Goal: Task Accomplishment & Management: Manage account settings

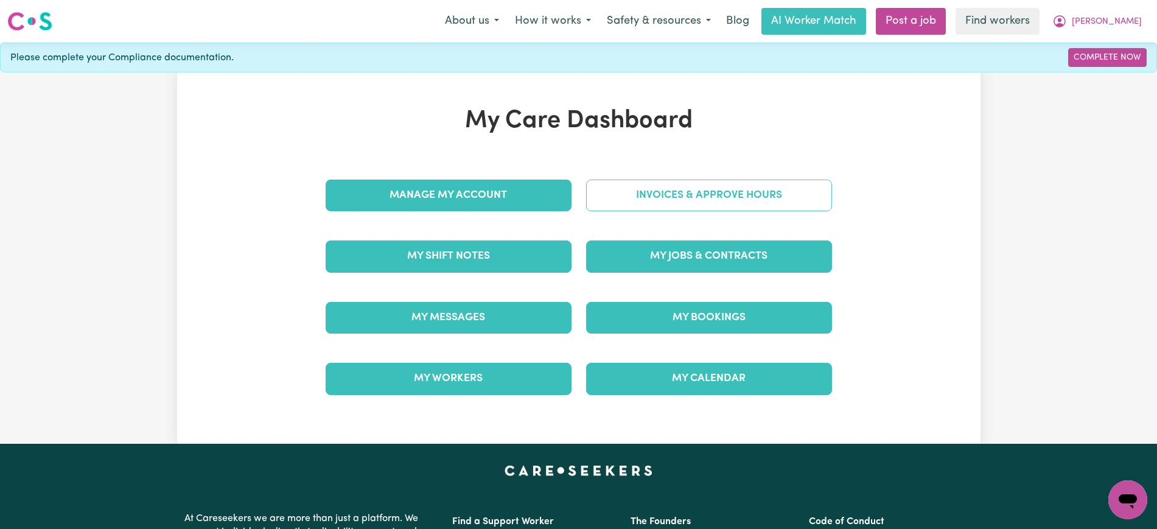
click at [667, 183] on link "Invoices & Approve Hours" at bounding box center [709, 196] width 246 height 32
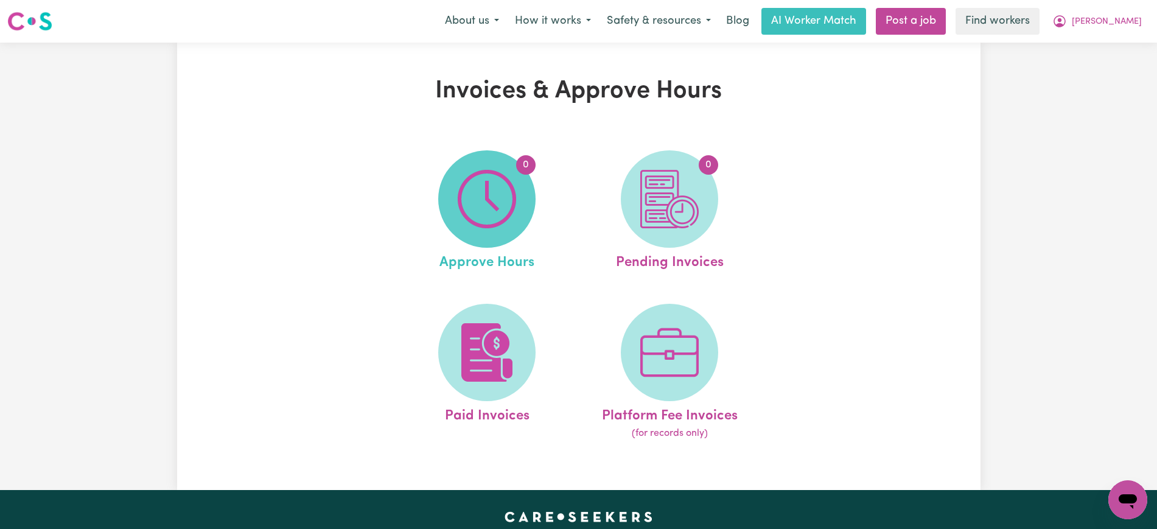
click at [475, 219] on img at bounding box center [487, 199] width 58 height 58
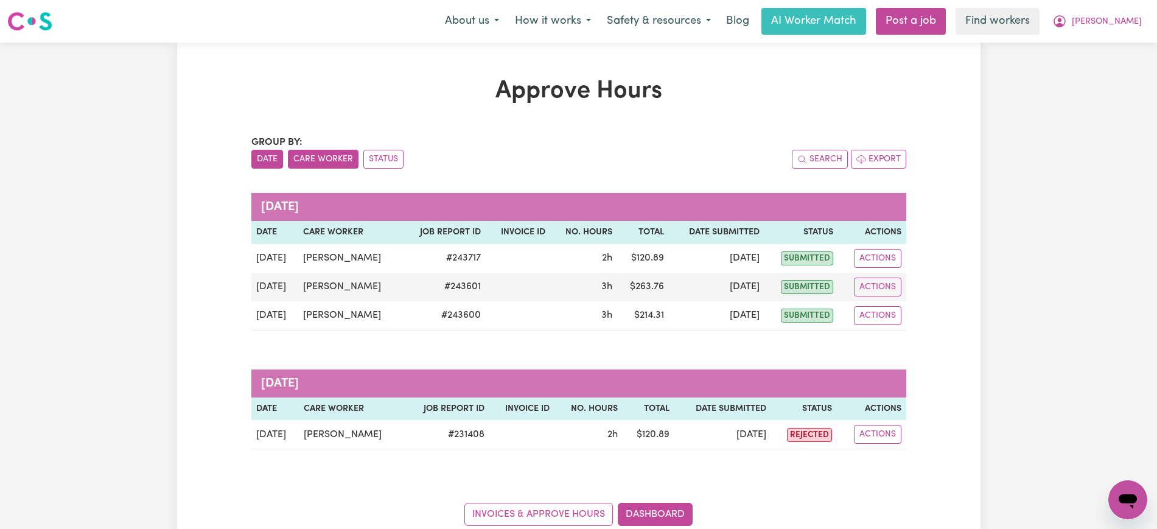
click at [313, 156] on button "Care Worker" at bounding box center [323, 159] width 71 height 19
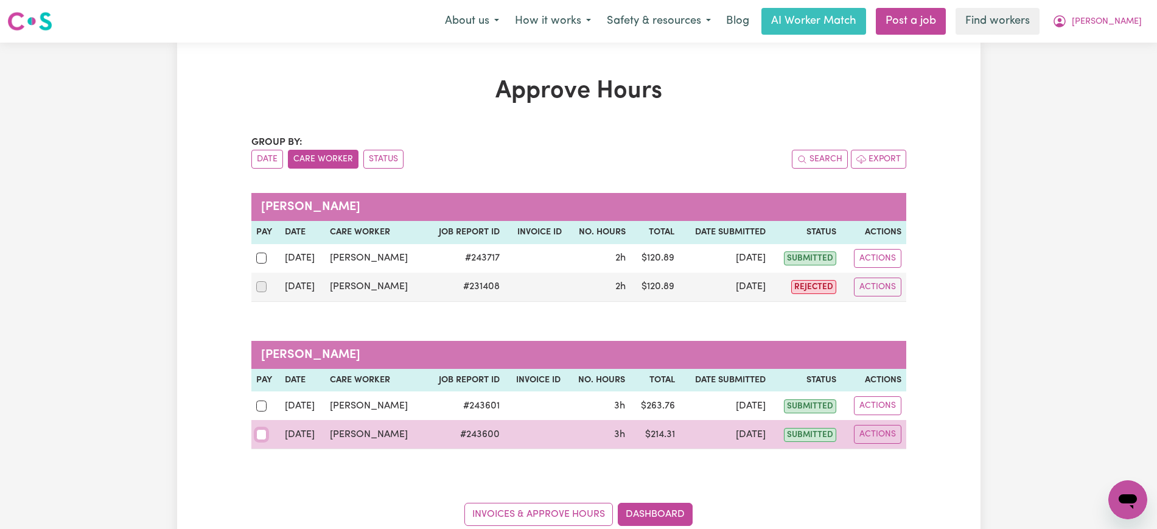
click at [261, 432] on input "checkbox" at bounding box center [261, 434] width 11 height 11
checkbox input "true"
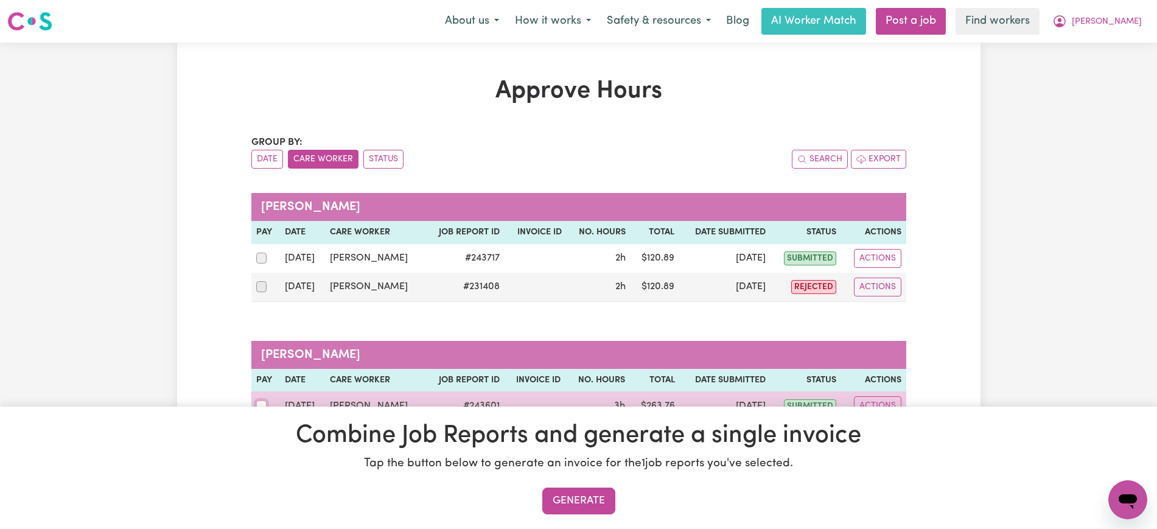
click at [260, 401] on input "checkbox" at bounding box center [261, 406] width 11 height 11
checkbox input "true"
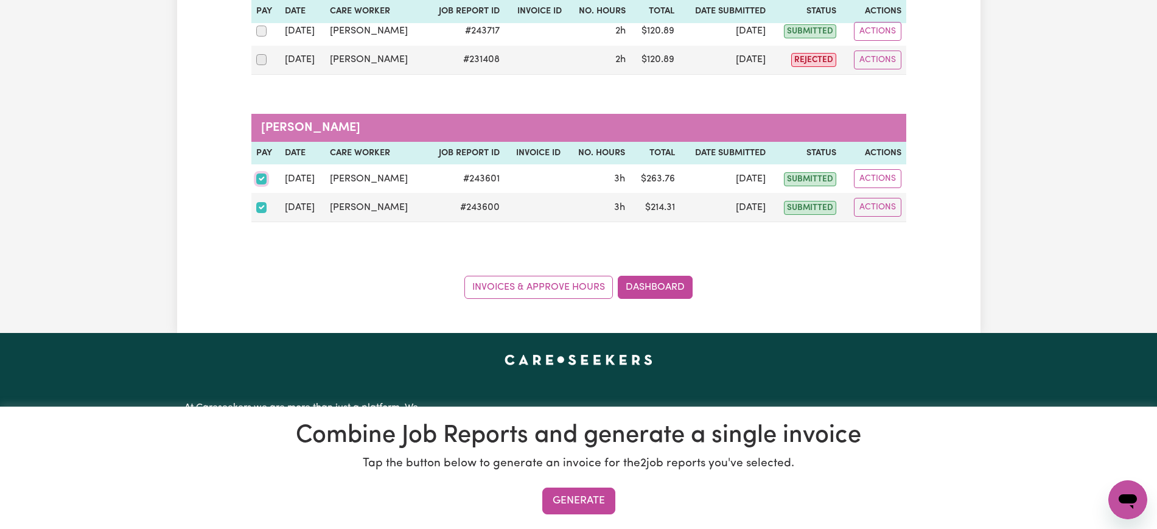
scroll to position [228, 0]
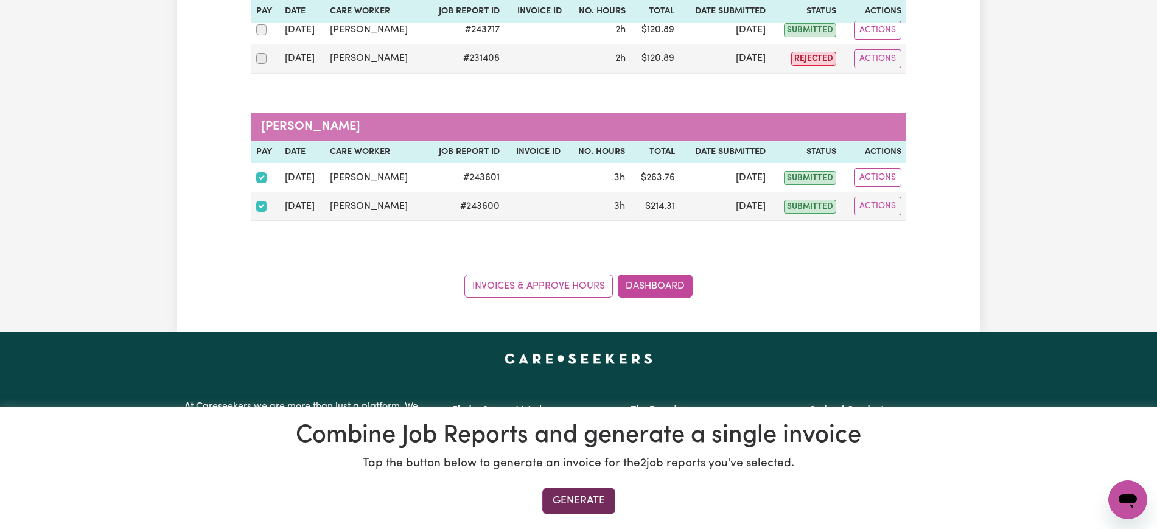
click at [606, 505] on button "Generate" at bounding box center [578, 501] width 73 height 27
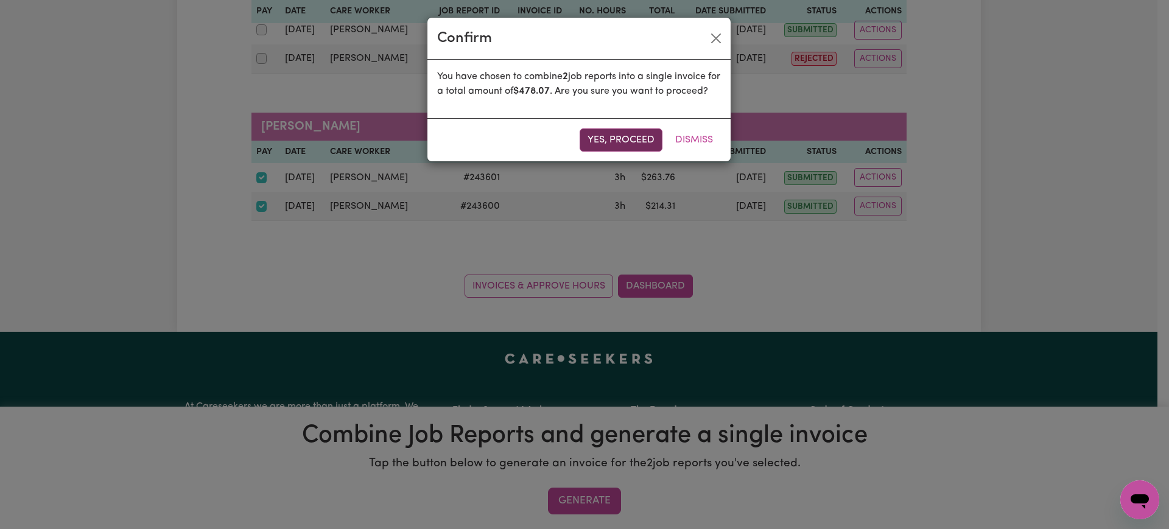
click at [600, 149] on button "Yes, proceed" at bounding box center [621, 139] width 83 height 23
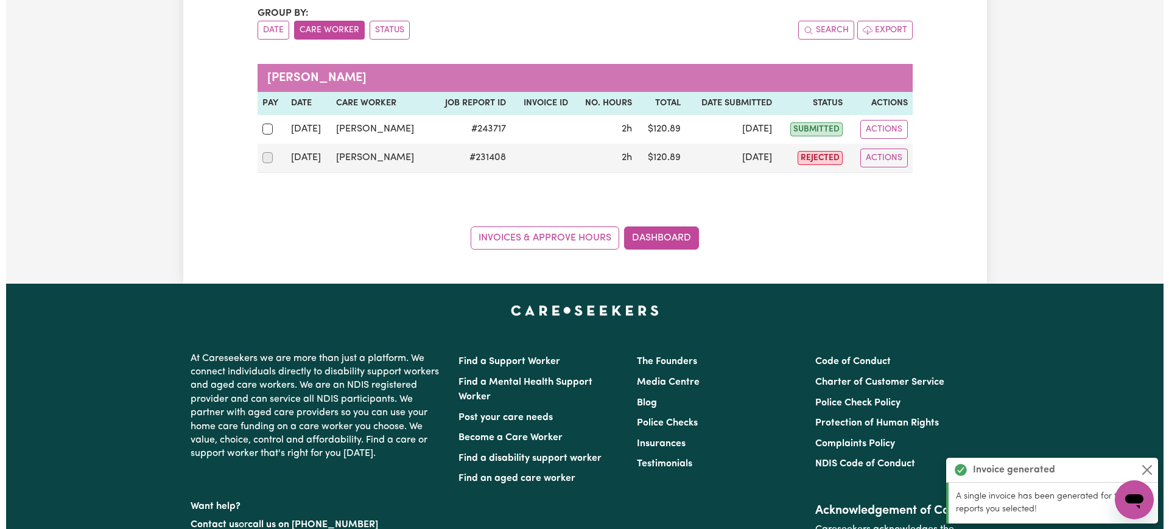
scroll to position [76, 0]
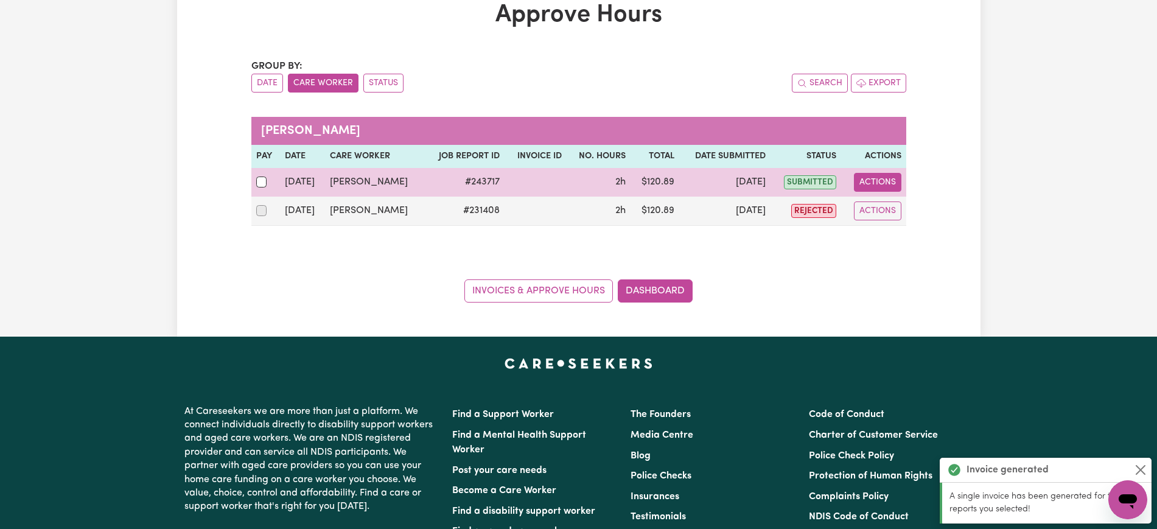
click at [887, 177] on button "Actions" at bounding box center [877, 182] width 47 height 19
click at [885, 211] on link "View Job Report" at bounding box center [909, 210] width 104 height 24
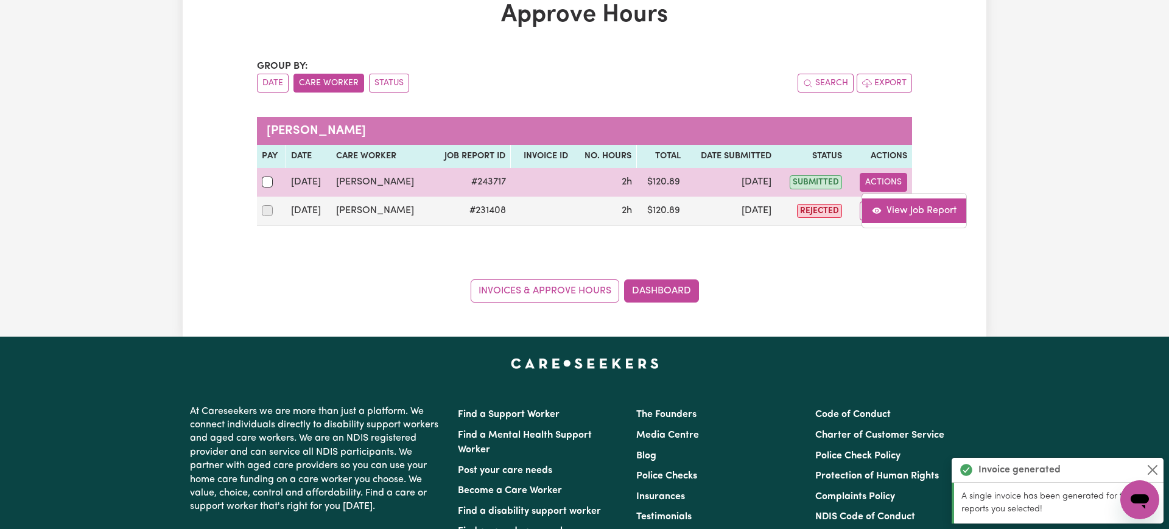
select select "pm"
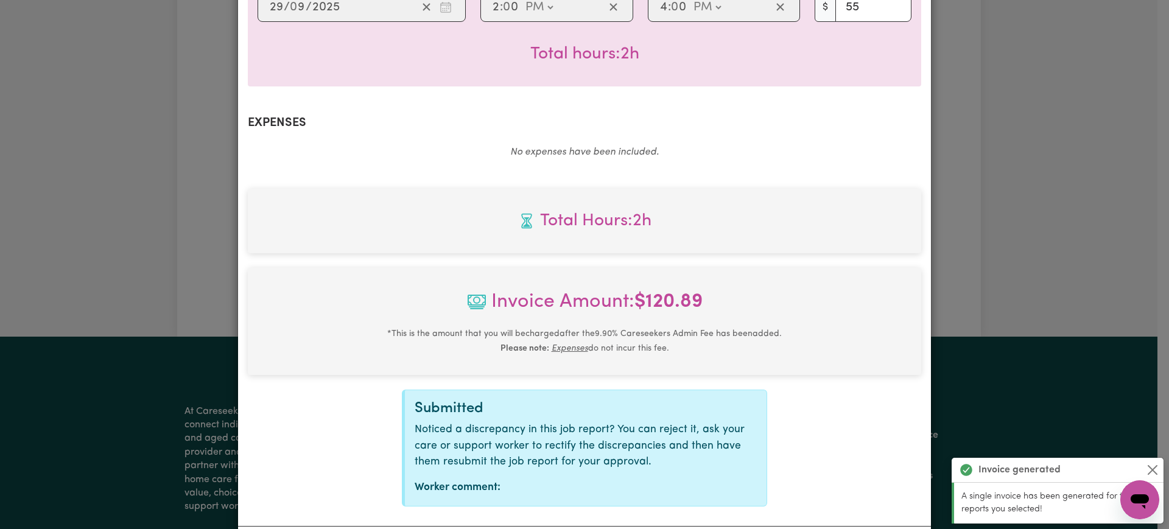
scroll to position [426, 0]
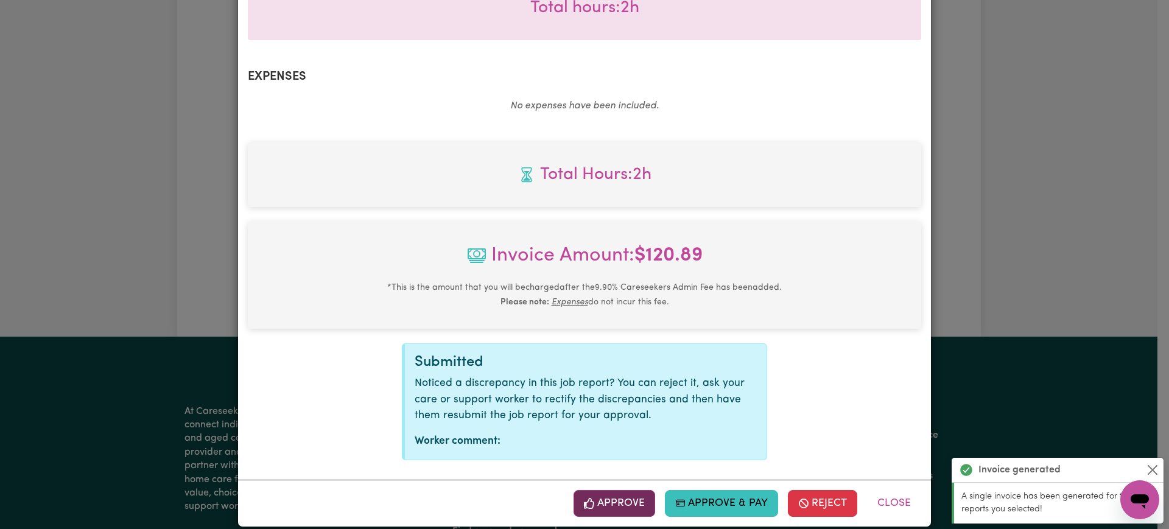
click at [605, 490] on button "Approve" at bounding box center [614, 503] width 82 height 27
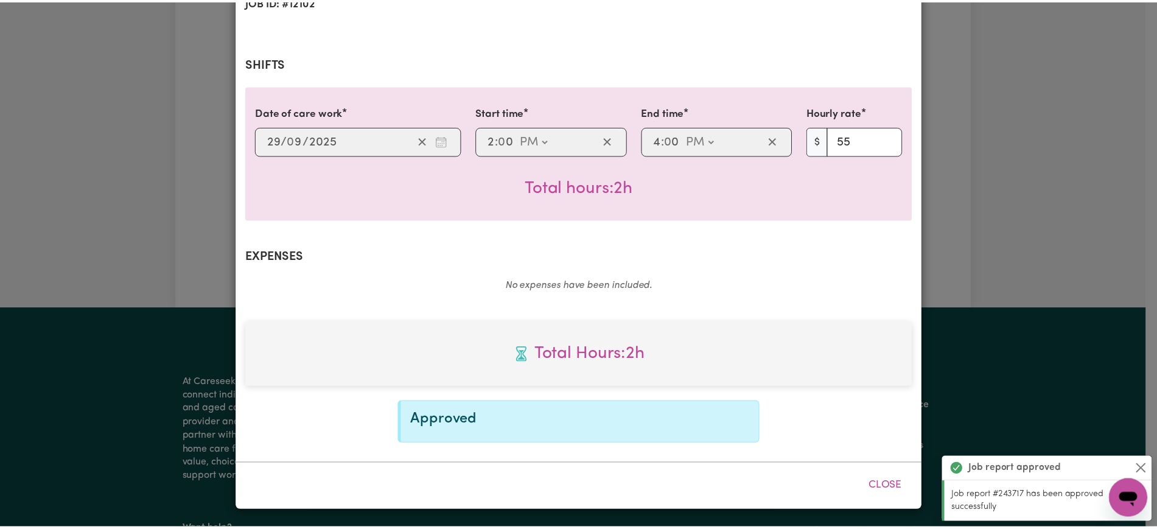
scroll to position [230, 0]
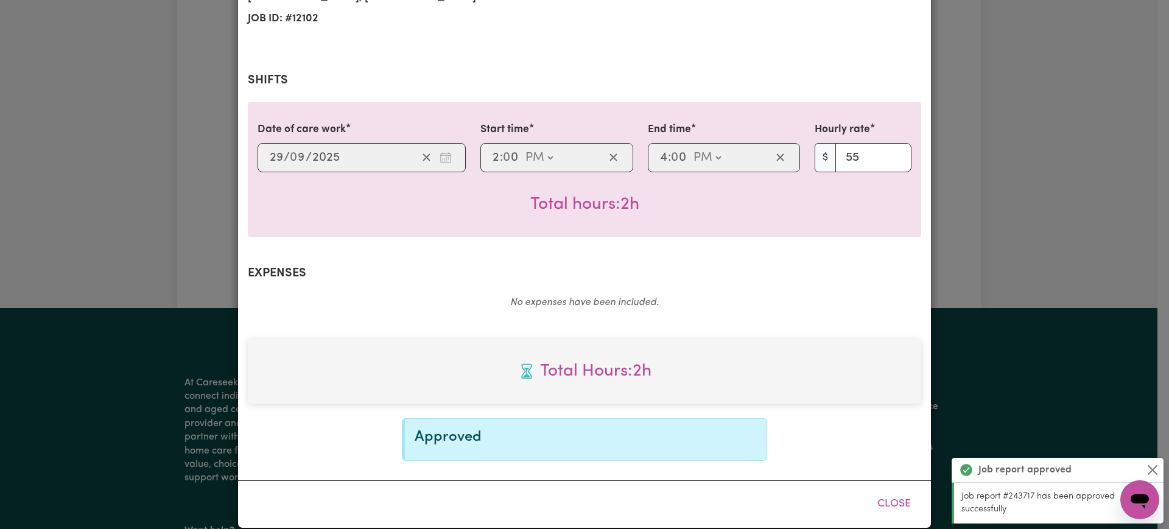
drag, startPoint x: 1023, startPoint y: 159, endPoint x: 653, endPoint y: 301, distance: 396.2
click at [1023, 159] on div "Job Report # 243717 - [GEOGRAPHIC_DATA][PERSON_NAME] Summary Job report # 24371…" at bounding box center [584, 264] width 1169 height 529
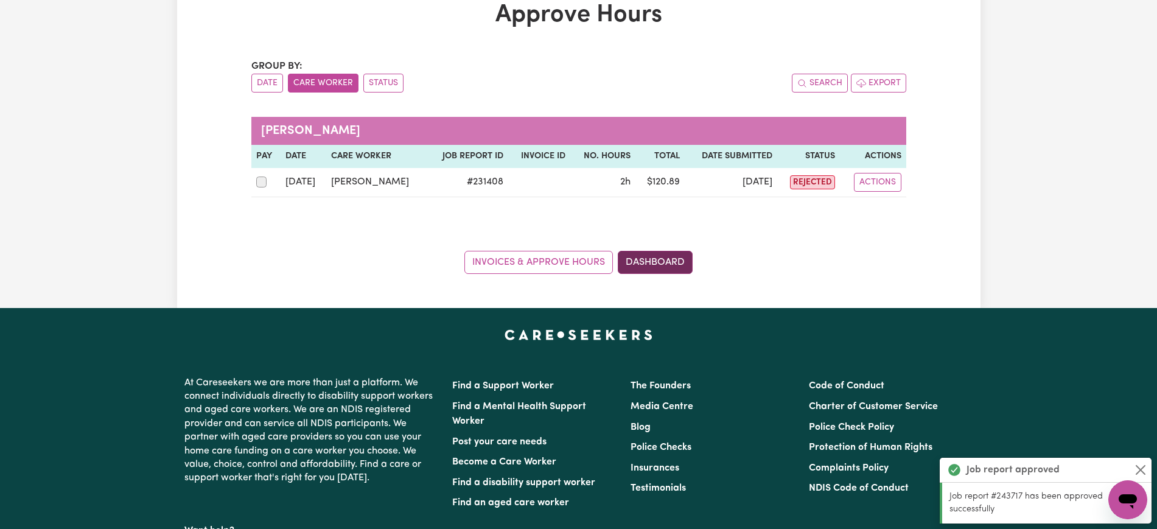
click at [689, 255] on link "Dashboard" at bounding box center [655, 262] width 75 height 23
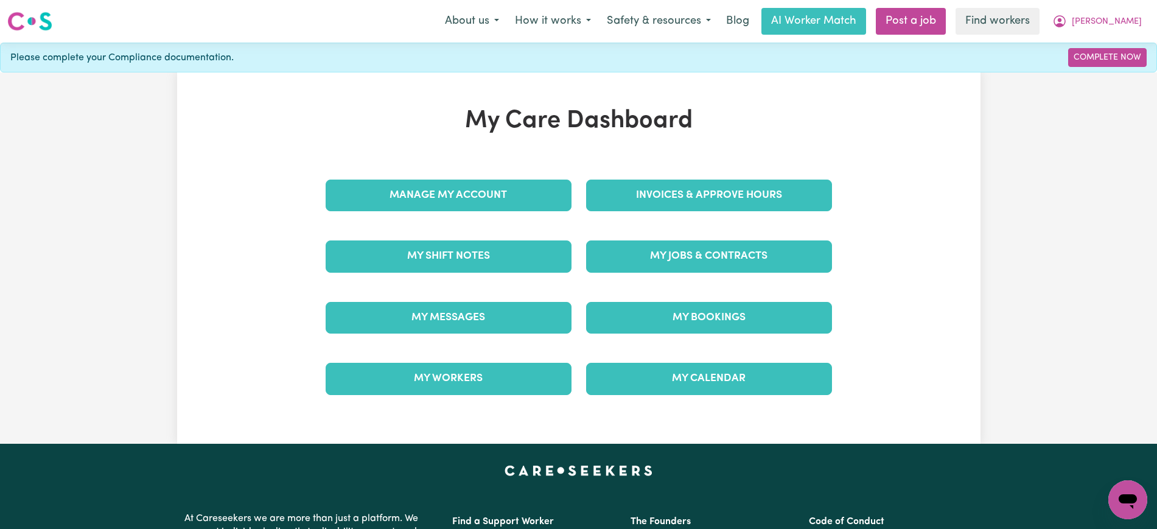
click at [658, 214] on div "Invoices & Approve Hours" at bounding box center [709, 195] width 261 height 61
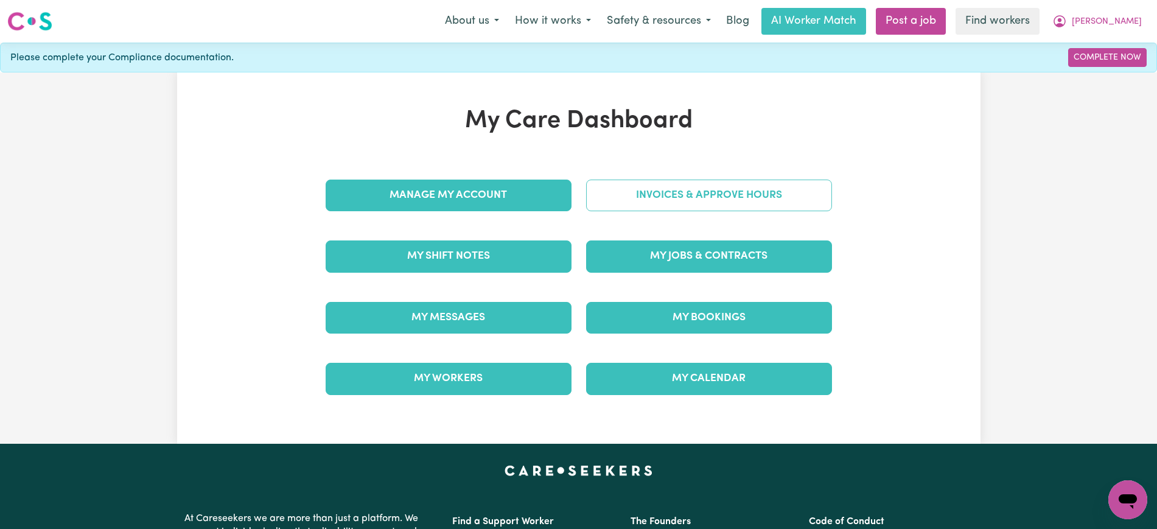
click at [658, 202] on link "Invoices & Approve Hours" at bounding box center [709, 196] width 246 height 32
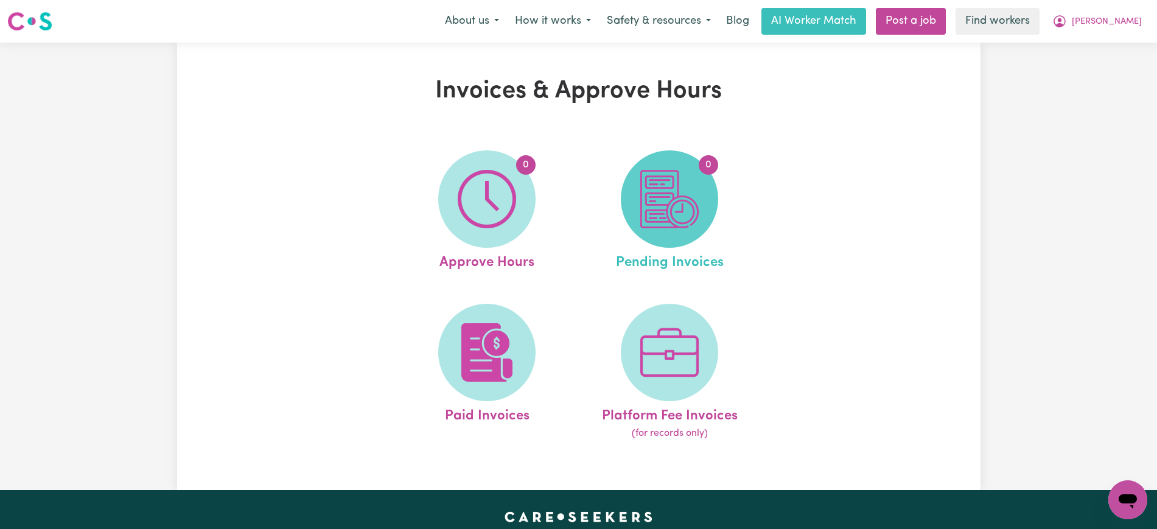
click at [638, 216] on span "0" at bounding box center [669, 198] width 97 height 97
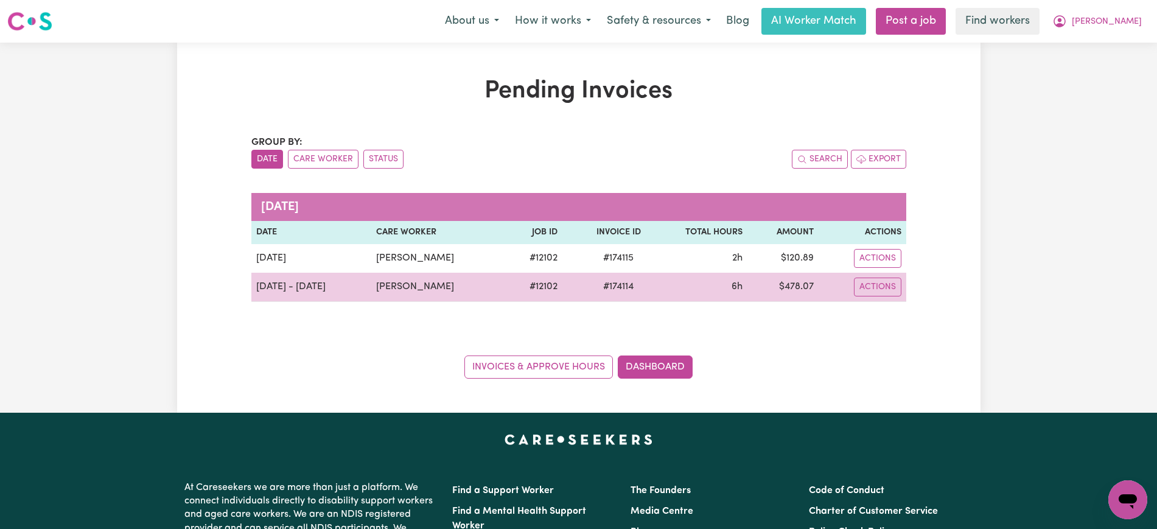
click at [608, 284] on span "# 174114" at bounding box center [618, 286] width 45 height 15
click at [609, 284] on span "# 174114" at bounding box center [618, 286] width 45 height 15
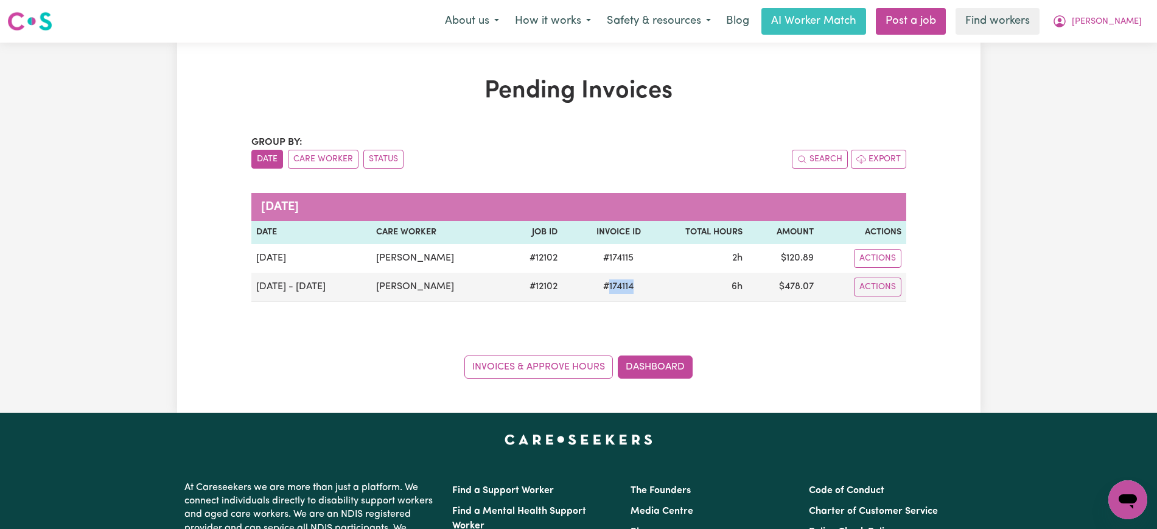
copy span "174114"
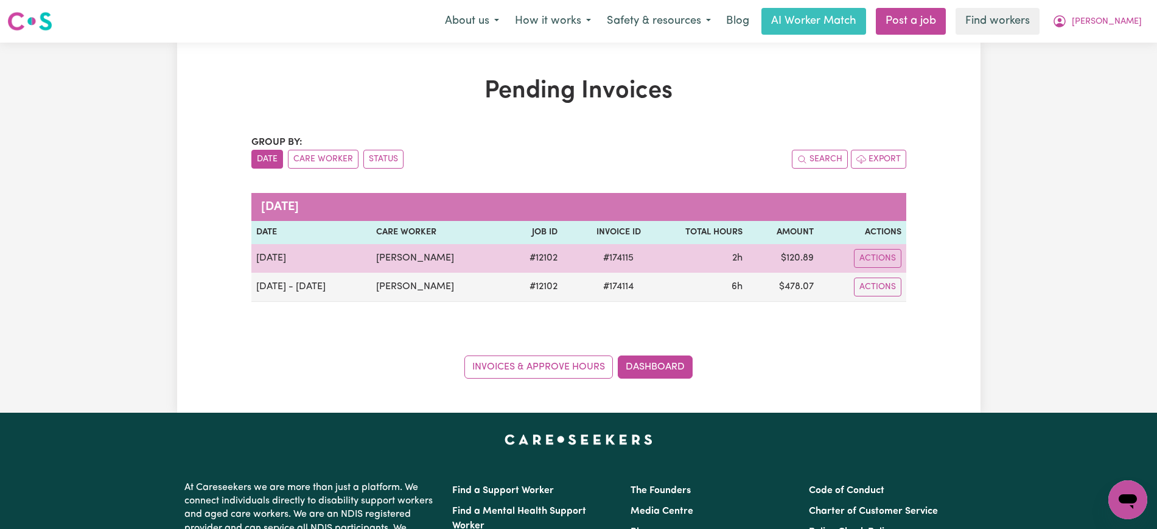
click at [616, 261] on span "# 174115" at bounding box center [618, 258] width 45 height 15
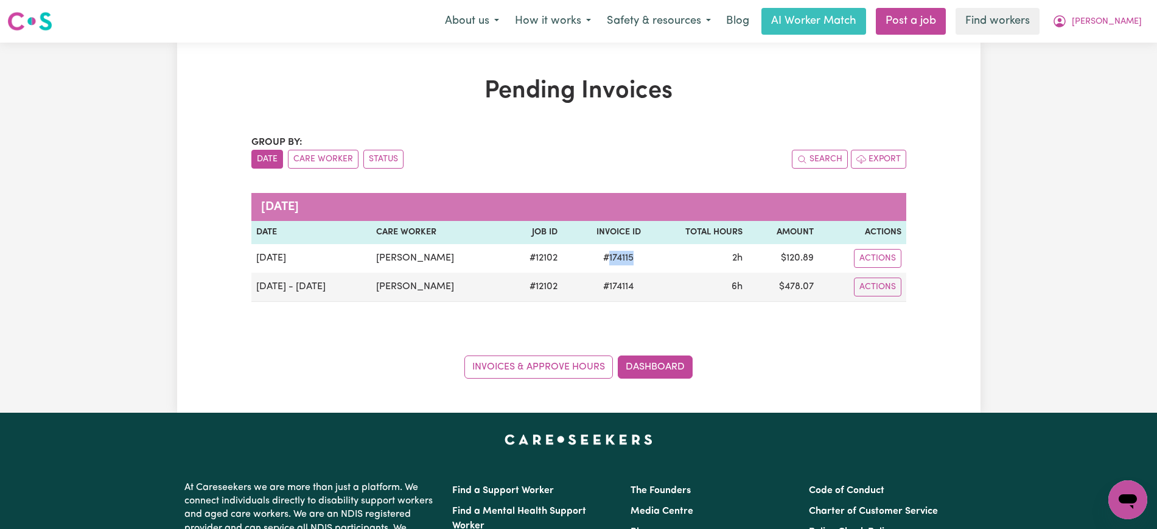
copy span "174115"
click at [1112, 22] on span "[PERSON_NAME]" at bounding box center [1107, 21] width 70 height 13
click at [1109, 69] on link "Logout" at bounding box center [1101, 69] width 96 height 23
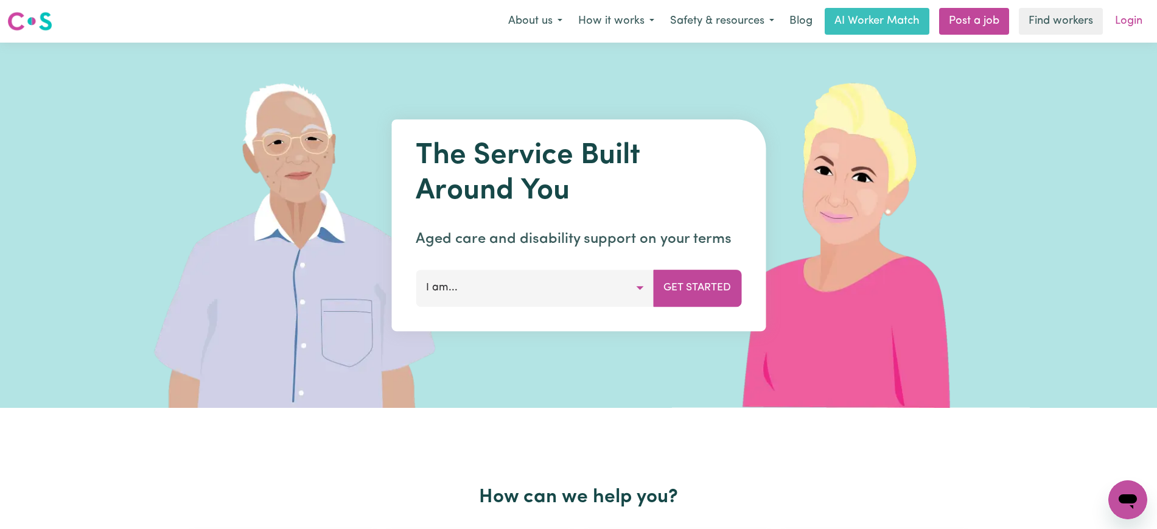
click at [1129, 12] on link "Login" at bounding box center [1129, 21] width 42 height 27
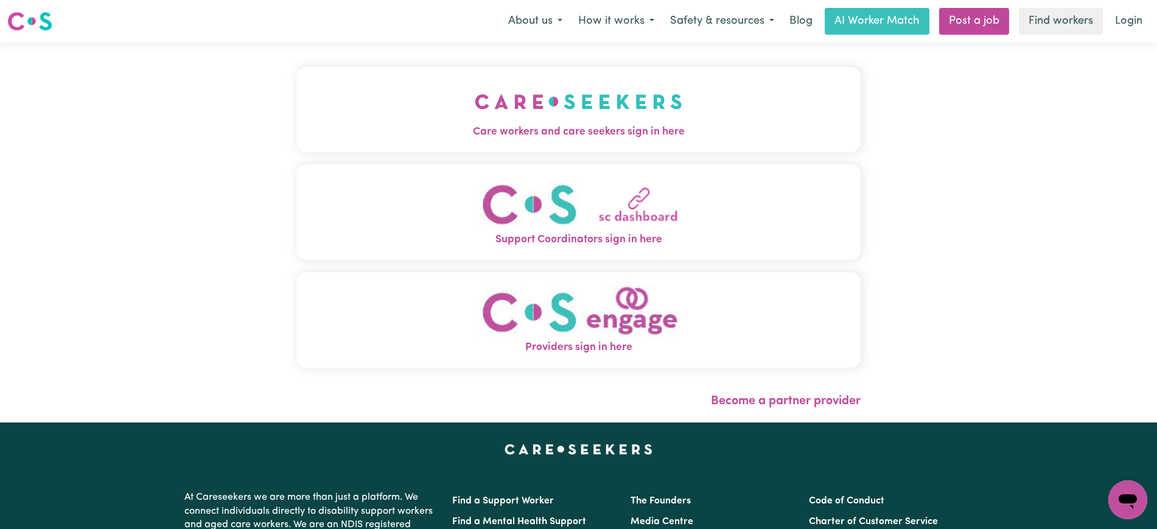
click at [722, 117] on button "Care workers and care seekers sign in here" at bounding box center [578, 109] width 564 height 85
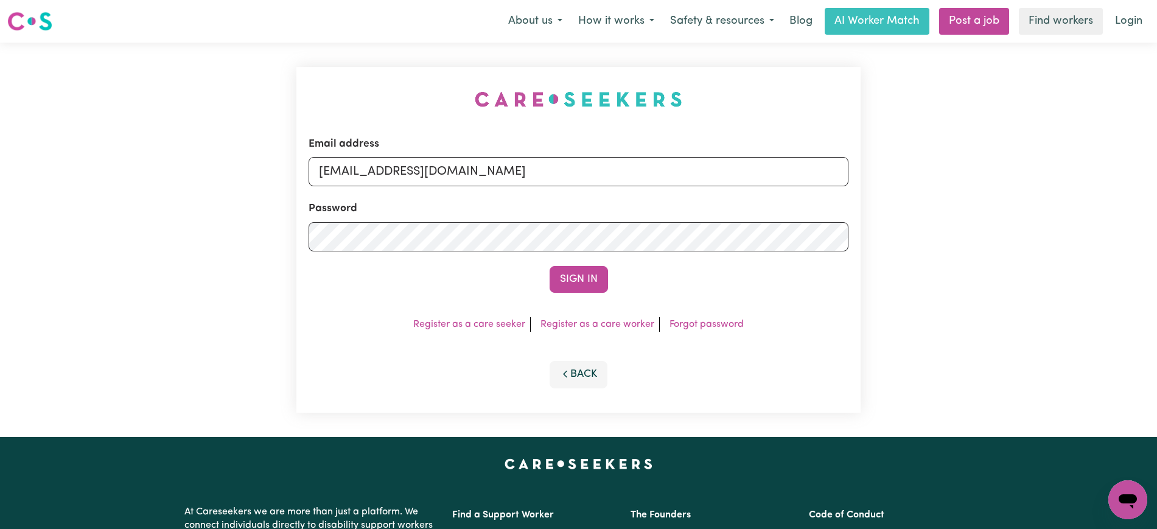
drag, startPoint x: 333, startPoint y: 79, endPoint x: 491, endPoint y: 141, distance: 170.0
click at [332, 79] on div "Email address [EMAIL_ADDRESS][DOMAIN_NAME] Password Sign In Register as a care …" at bounding box center [578, 240] width 579 height 394
drag, startPoint x: 392, startPoint y: 174, endPoint x: 1036, endPoint y: 186, distance: 644.2
click at [1036, 186] on div "Email address [EMAIL_ADDRESS][DOMAIN_NAME] Password Sign In Register as a care …" at bounding box center [578, 240] width 1157 height 394
type input "[EMAIL_ADDRESS][DOMAIN_NAME]"
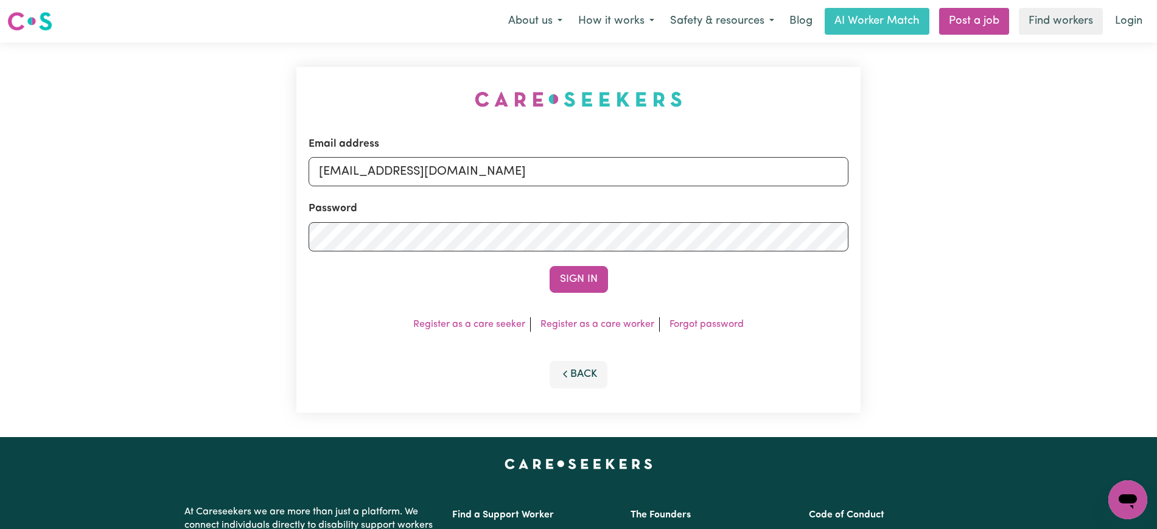
click at [550, 266] on button "Sign In" at bounding box center [579, 279] width 58 height 27
